Goal: Task Accomplishment & Management: Complete application form

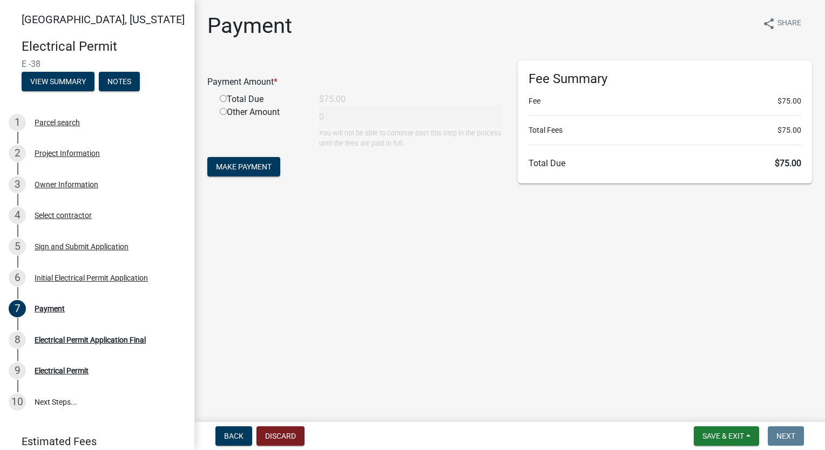
click at [220, 98] on input "radio" at bounding box center [223, 98] width 7 height 7
radio input "true"
type input "75"
click at [244, 165] on span "Make Payment" at bounding box center [244, 167] width 56 height 9
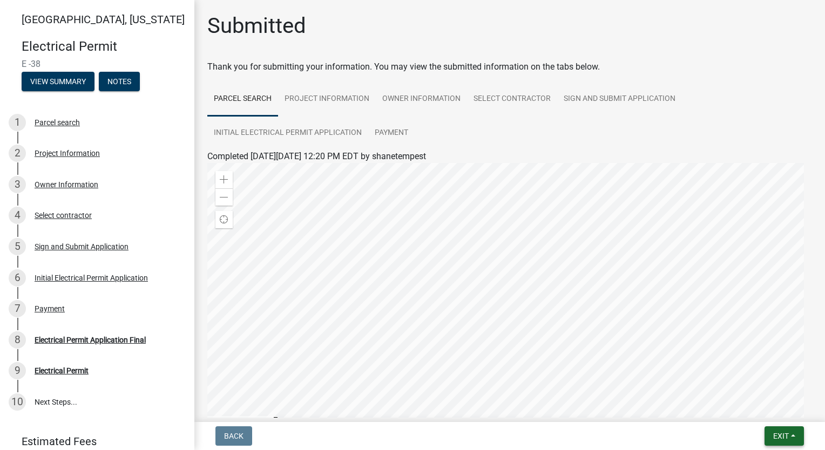
click at [779, 439] on span "Exit" at bounding box center [781, 436] width 16 height 9
click at [779, 412] on button "Save & Exit" at bounding box center [761, 408] width 86 height 26
